Goal: Transaction & Acquisition: Purchase product/service

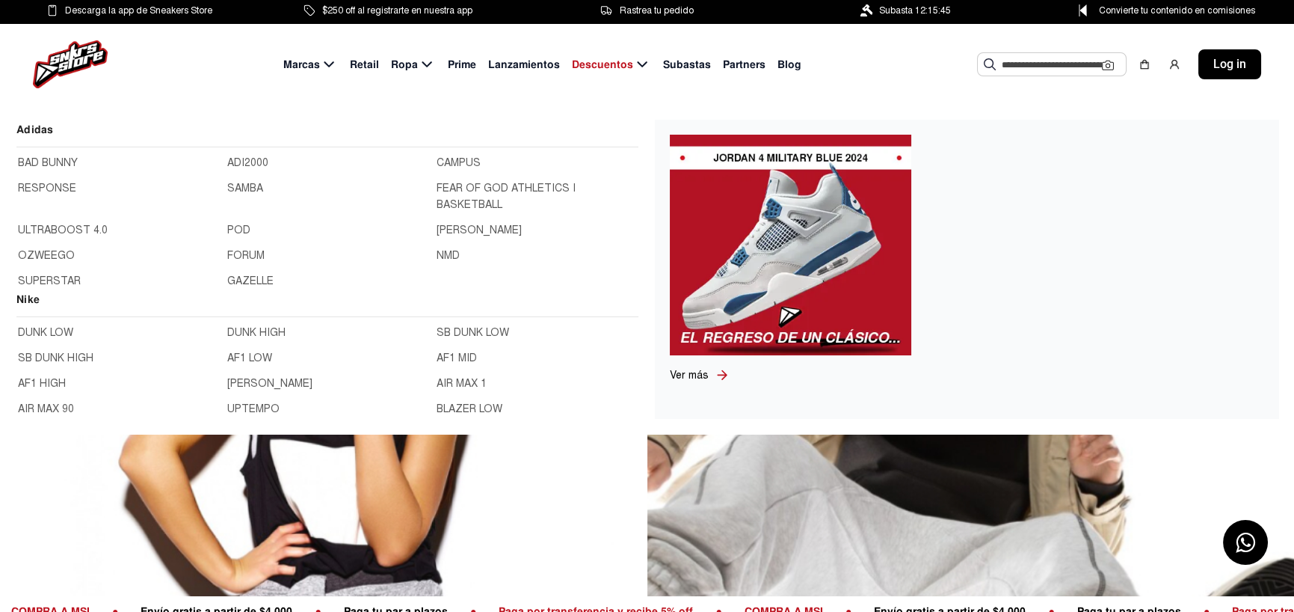
click at [247, 188] on link "SAMBA" at bounding box center [327, 196] width 200 height 33
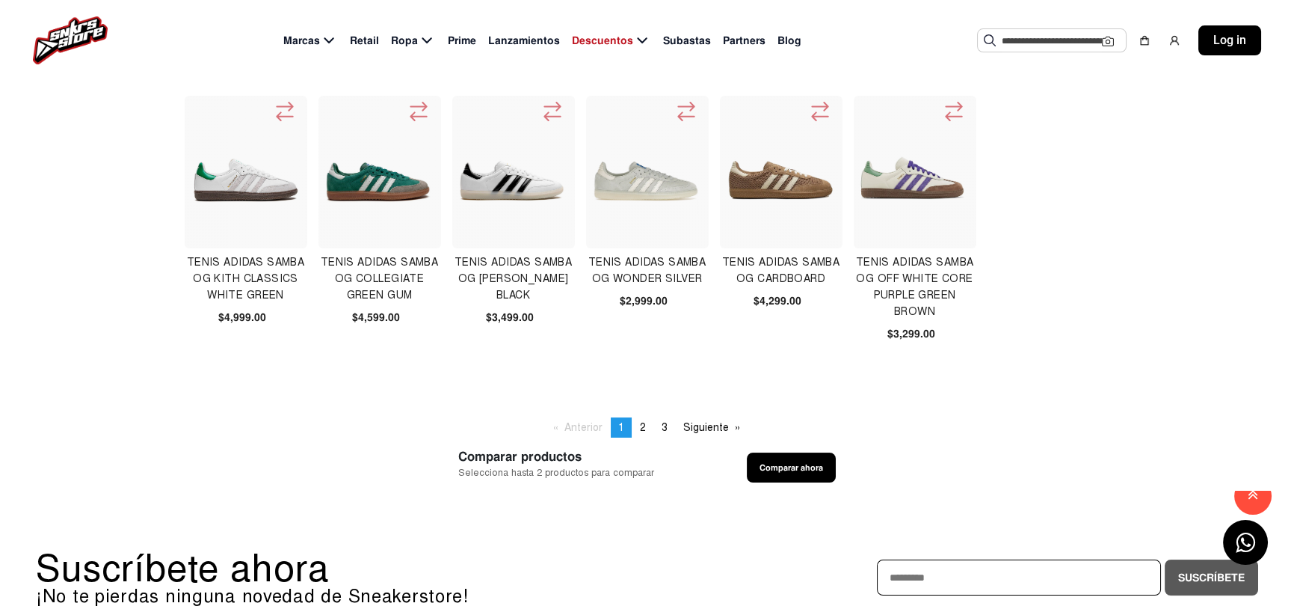
scroll to position [523, 0]
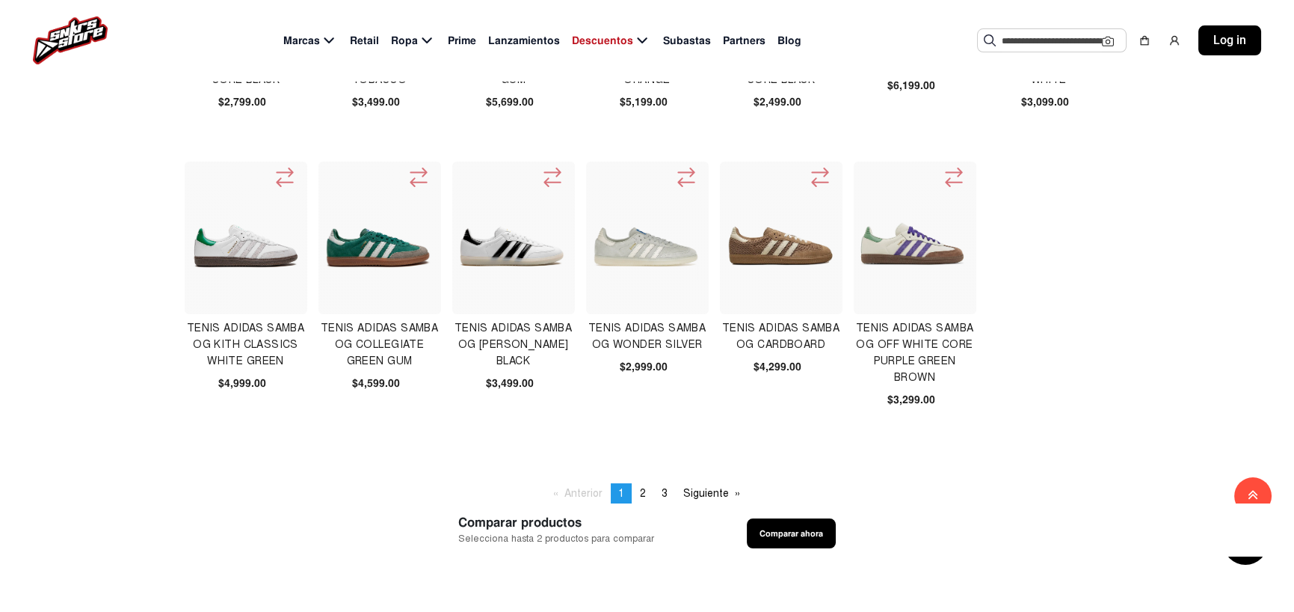
click at [809, 250] on img at bounding box center [781, 237] width 115 height 115
